Goal: Find specific page/section: Find specific page/section

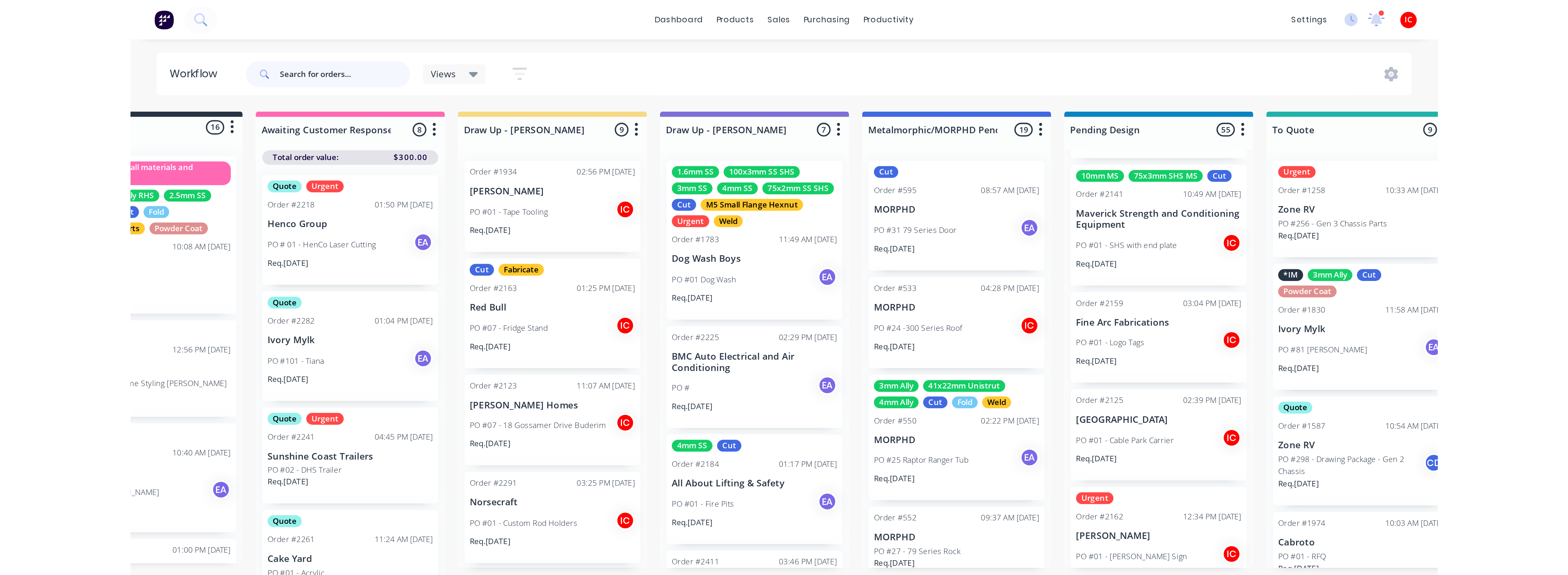
scroll to position [2514, 0]
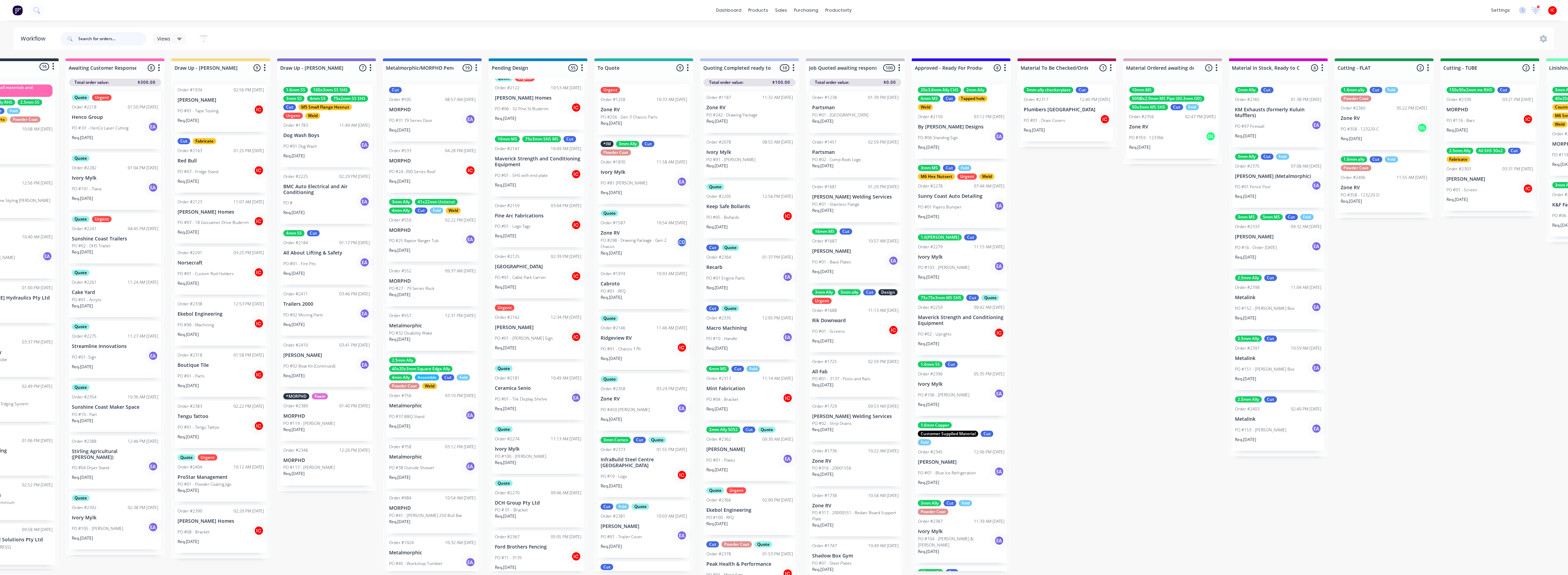
click at [112, 37] on input "text" at bounding box center [112, 39] width 68 height 13
type input "k & f"
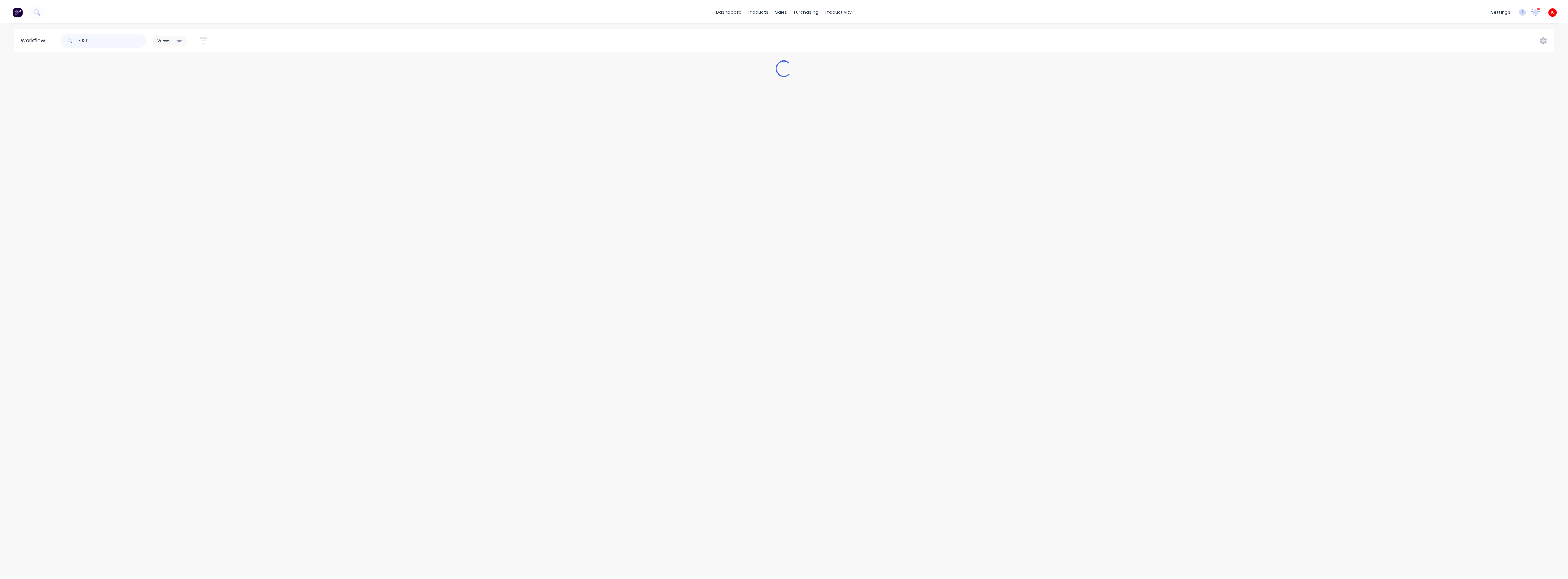
scroll to position [0, 0]
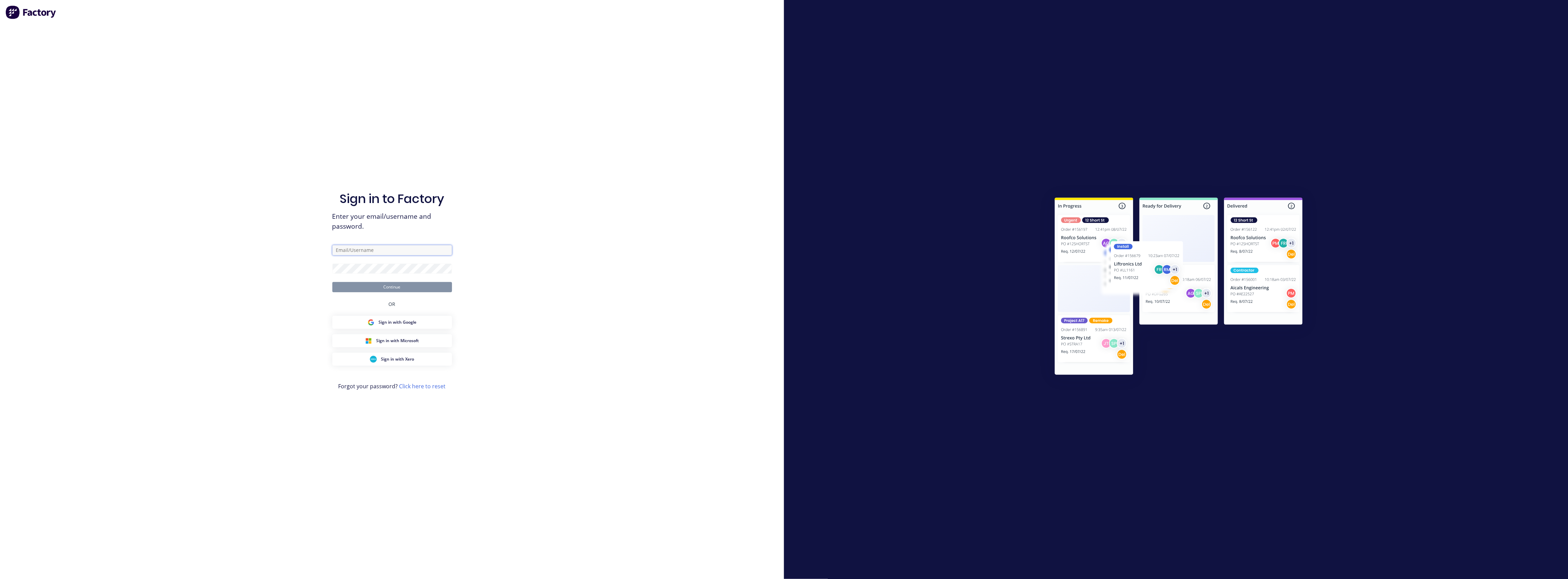
type input "[PERSON_NAME][EMAIL_ADDRESS][DOMAIN_NAME]"
click at [384, 286] on button "Continue" at bounding box center [392, 287] width 119 height 10
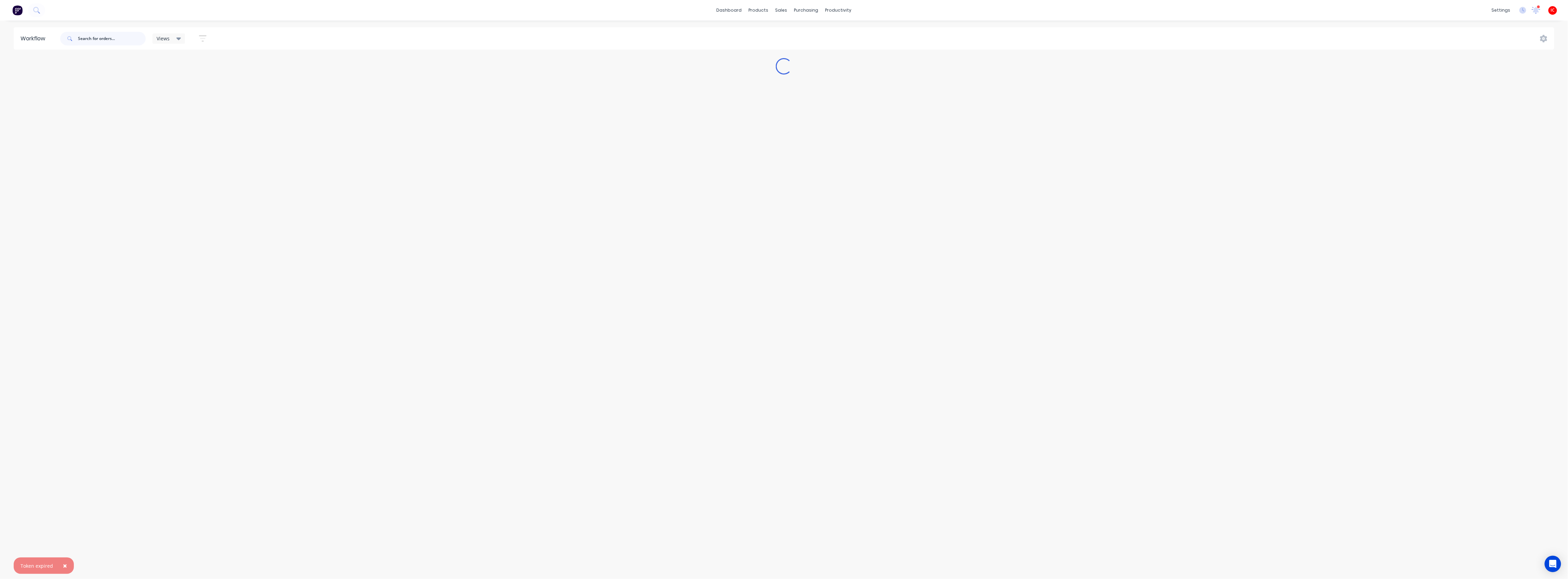
click at [128, 40] on input "text" at bounding box center [111, 39] width 68 height 13
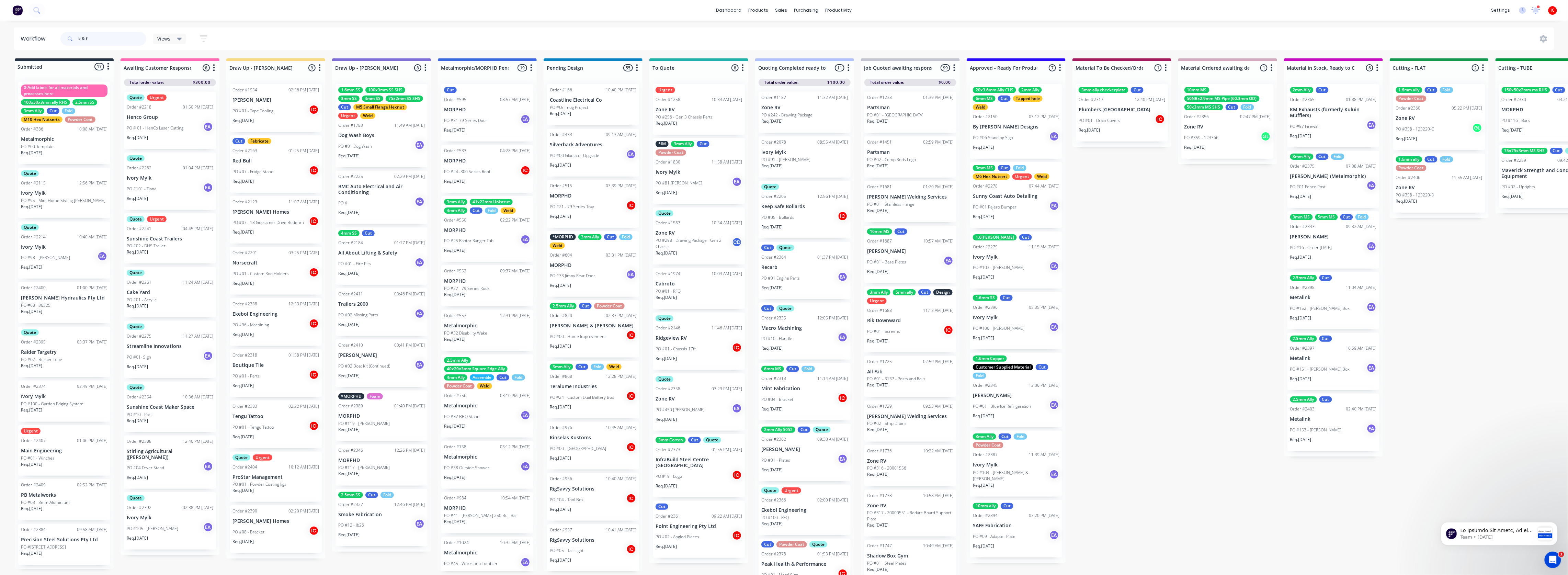
drag, startPoint x: 112, startPoint y: 43, endPoint x: 16, endPoint y: 34, distance: 96.4
click at [16, 34] on header "Workflow k & f Views Save new view None (Default) edit [PERSON_NAME] edit [PERS…" at bounding box center [784, 39] width 1541 height 22
type input "knf"
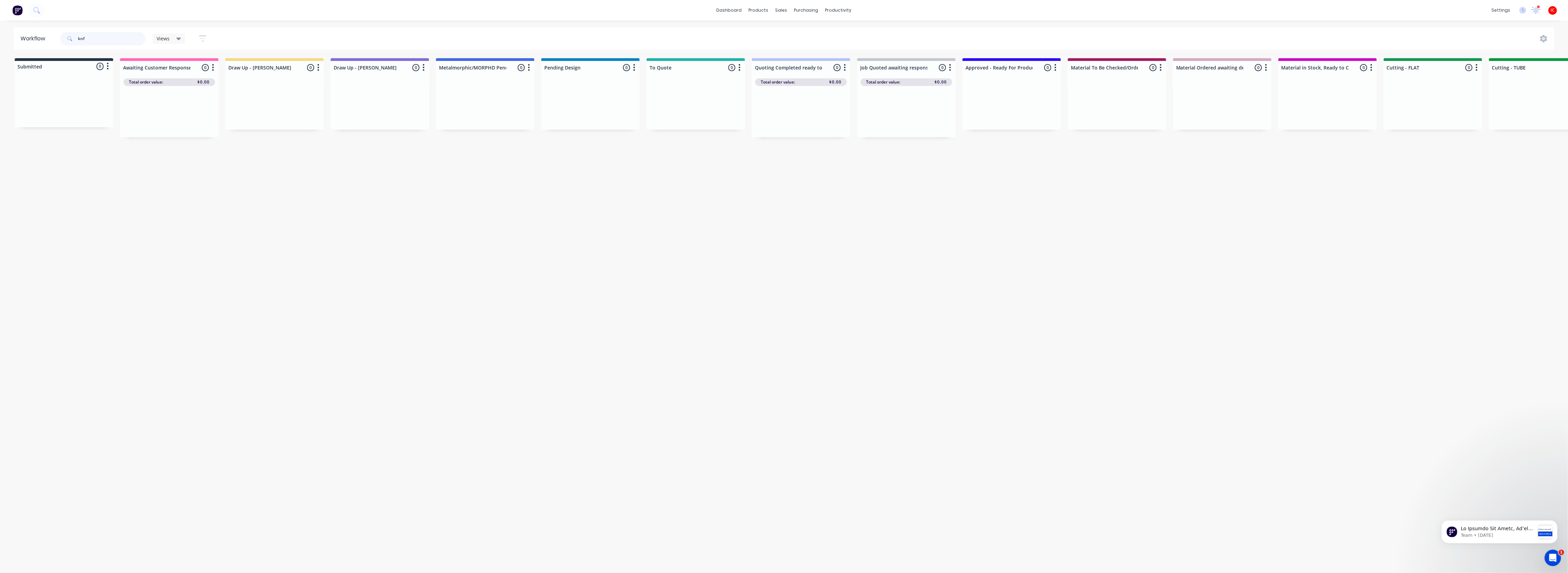
drag, startPoint x: 99, startPoint y: 37, endPoint x: 60, endPoint y: 37, distance: 39.0
click at [60, 37] on div "knf" at bounding box center [103, 39] width 85 height 13
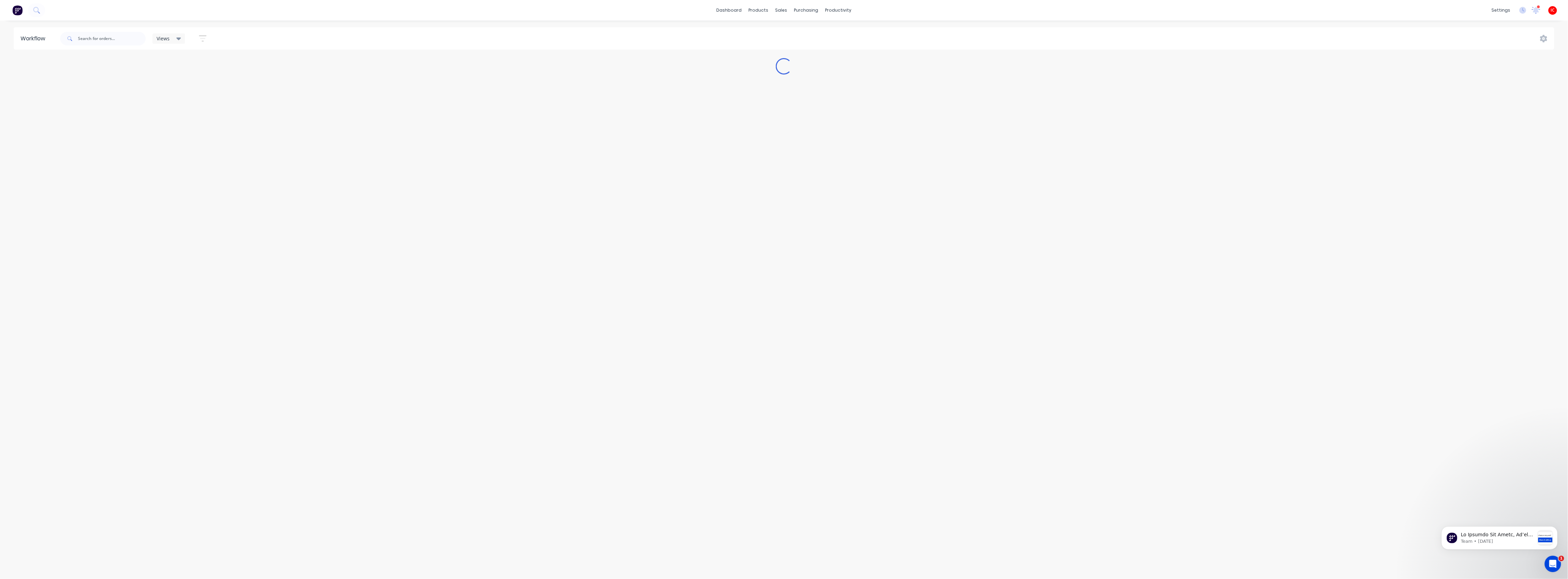
click at [16, 8] on img at bounding box center [17, 10] width 10 height 10
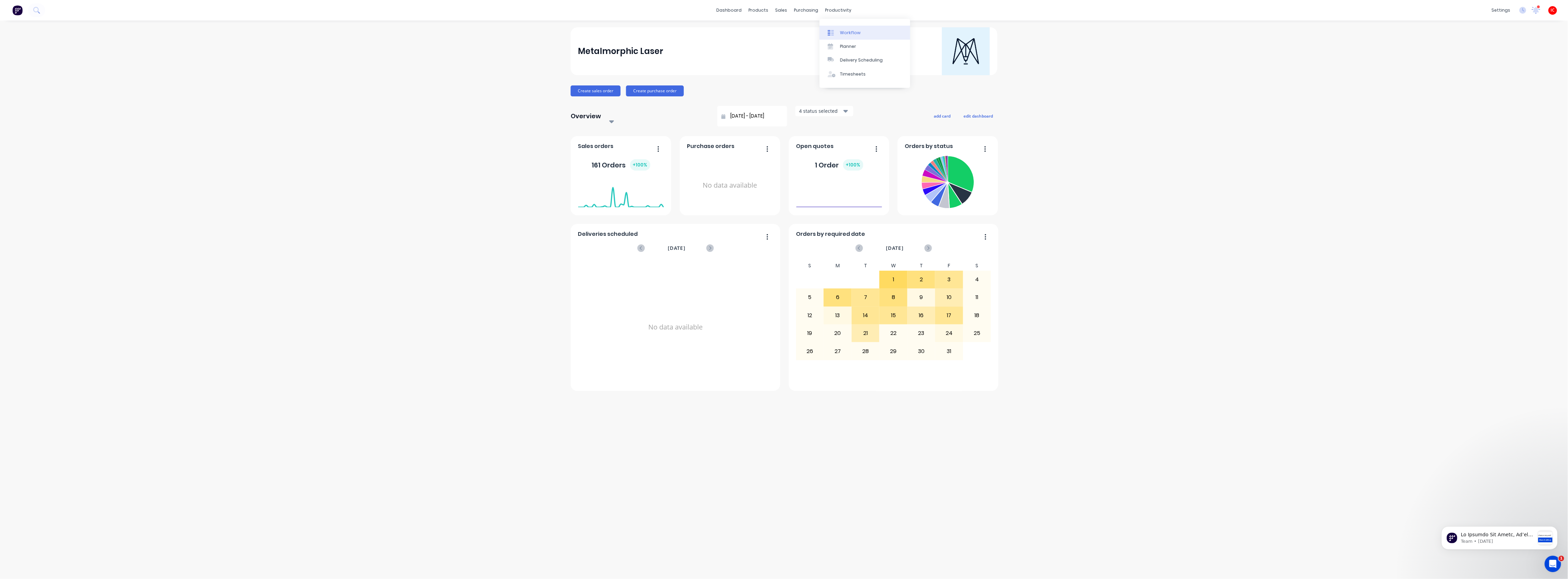
click at [693, 32] on div "Workflow" at bounding box center [850, 33] width 20 height 6
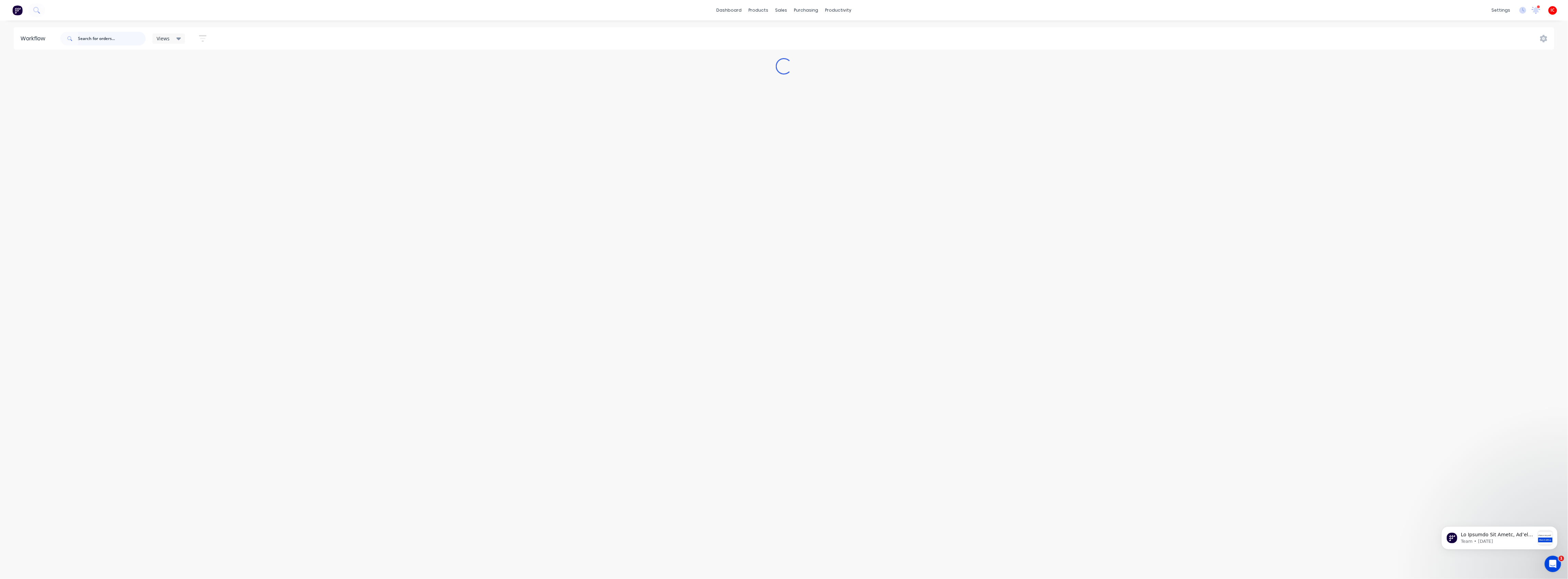
click at [121, 41] on input "text" at bounding box center [111, 39] width 68 height 13
type input "k"
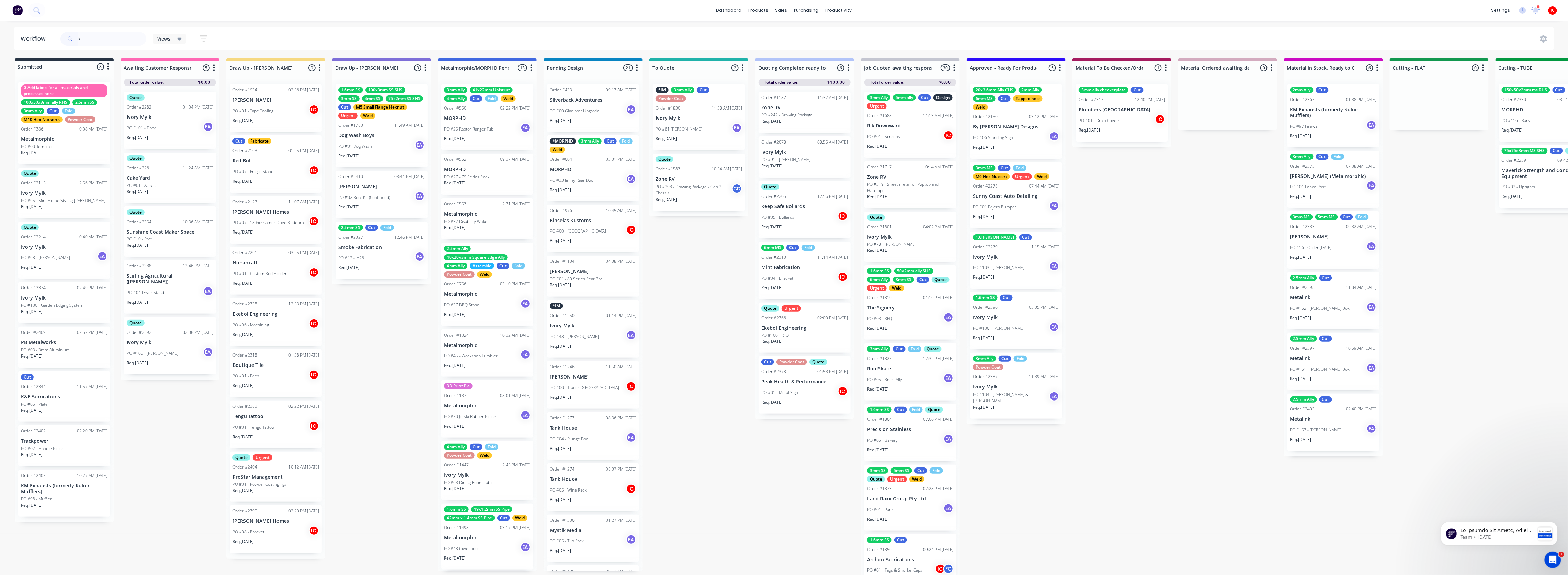
click at [367, 310] on div "Submitted 8 Status colour #273444 hex #273444 Save Cancel Summaries Total order…" at bounding box center [1414, 319] width 2838 height 520
